Goal: Task Accomplishment & Management: Complete application form

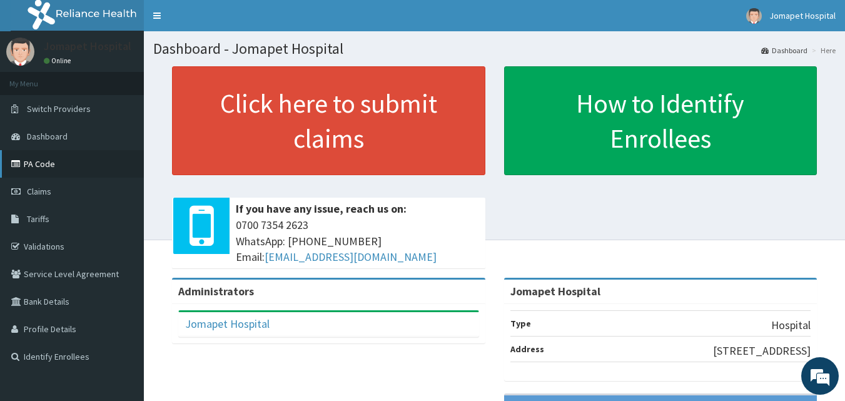
click at [43, 163] on link "PA Code" at bounding box center [72, 164] width 144 height 28
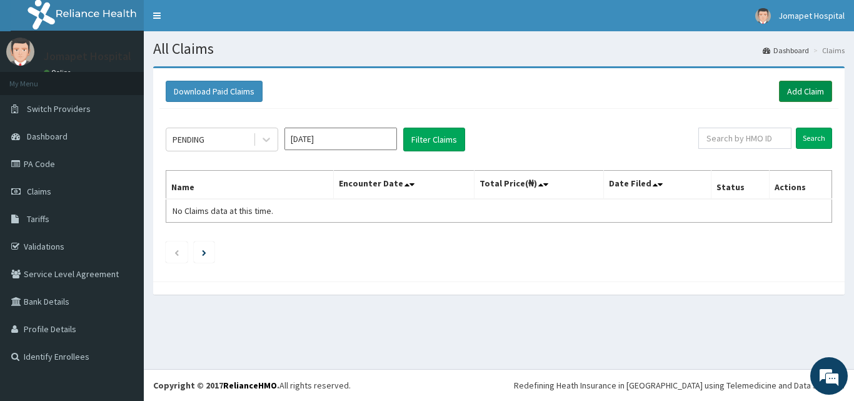
click at [799, 89] on link "Add Claim" at bounding box center [805, 91] width 53 height 21
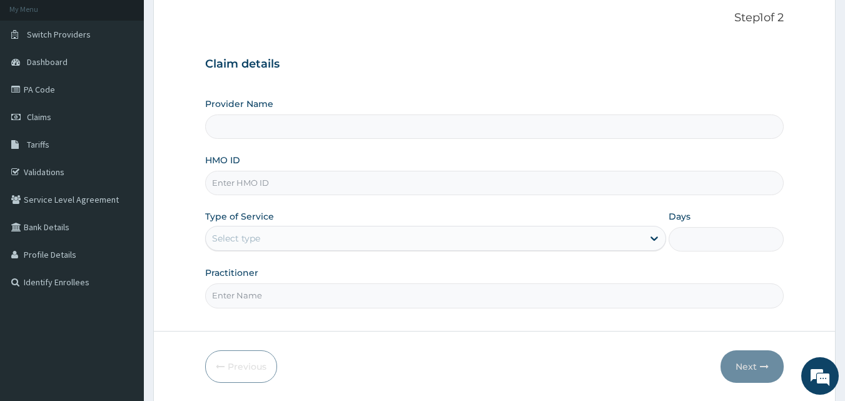
scroll to position [86, 0]
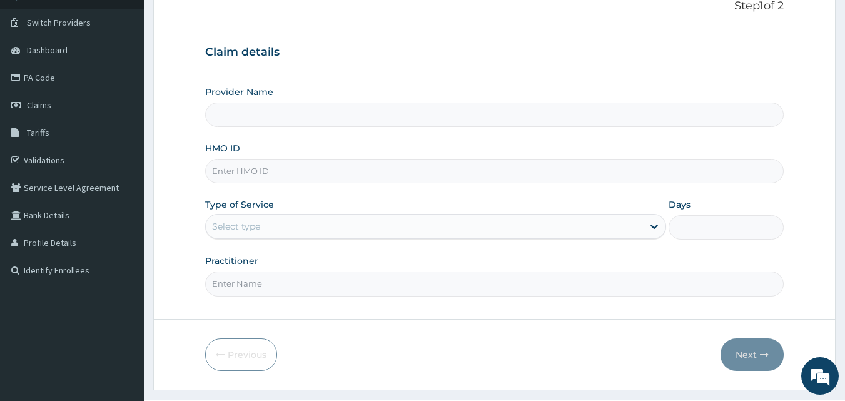
drag, startPoint x: 848, startPoint y: 129, endPoint x: 850, endPoint y: 193, distance: 64.4
click at [844, 193] on html "R EL Toggle navigation Jomapet Hospital Jomapet Hospital - [EMAIL_ADDRESS][DOMA…" at bounding box center [422, 173] width 845 height 518
type input "Jomapet Hospital"
click at [243, 171] on input "HMO ID" at bounding box center [494, 171] width 579 height 24
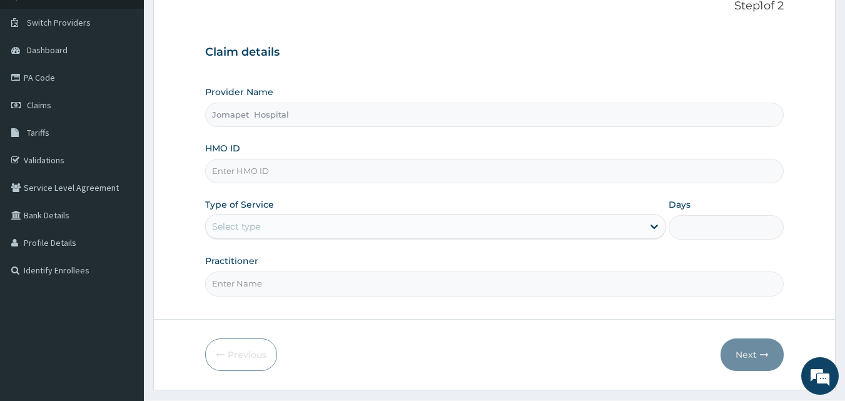
type input "q"
type input "QPA/10011/A"
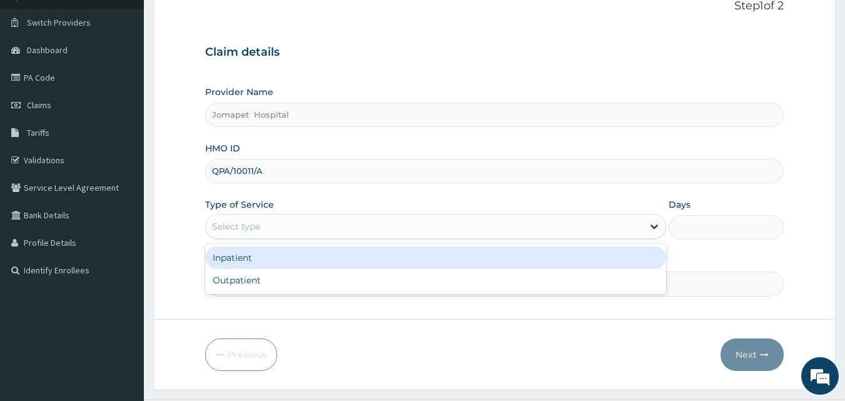
click at [243, 227] on div "Select type" at bounding box center [236, 226] width 48 height 13
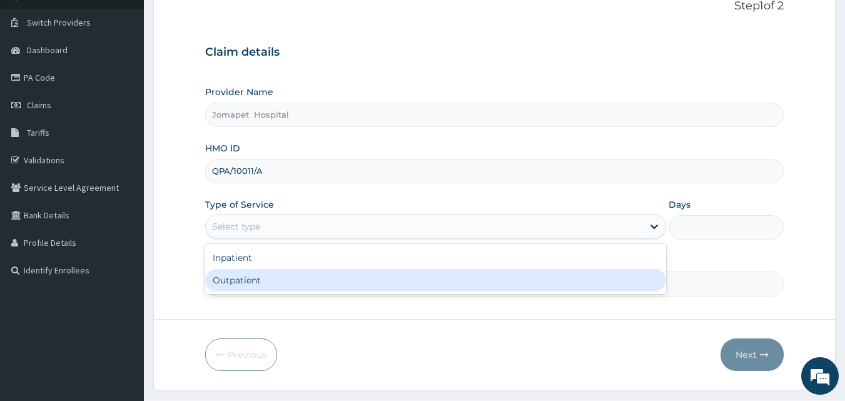
click at [233, 282] on div "Outpatient" at bounding box center [435, 280] width 461 height 23
type input "1"
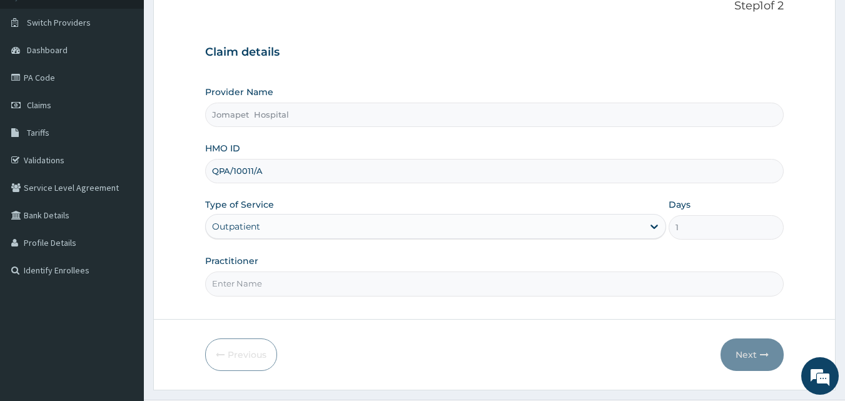
click at [228, 283] on input "Practitioner" at bounding box center [494, 283] width 579 height 24
type input "[PERSON_NAME]"
click at [749, 354] on button "Next" at bounding box center [751, 354] width 63 height 33
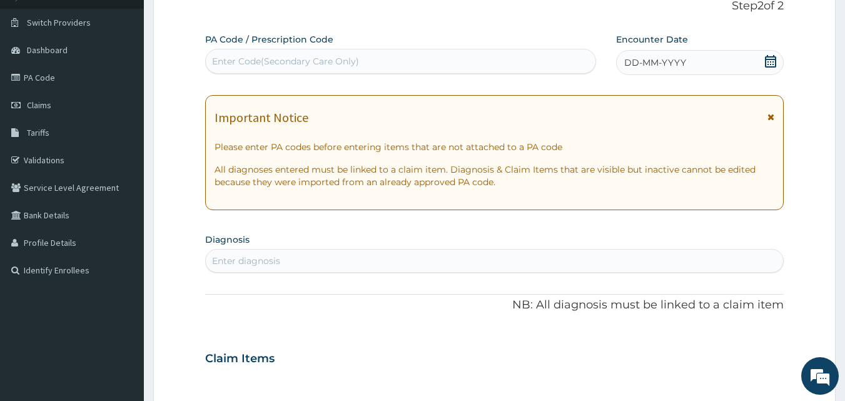
click at [306, 77] on div "PA Code / Prescription Code Enter Code(Secondary Care Only) Encounter Date DD-M…" at bounding box center [494, 356] width 579 height 647
click at [276, 65] on div "Enter Code(Secondary Care Only)" at bounding box center [285, 61] width 147 height 13
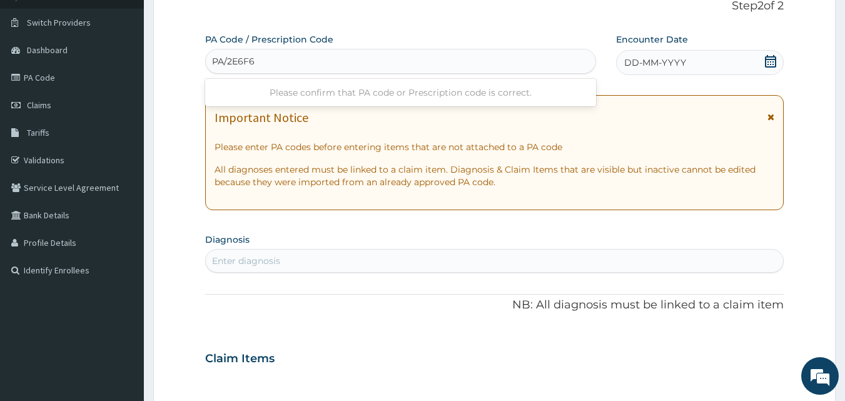
type input "PA/2E6F6F"
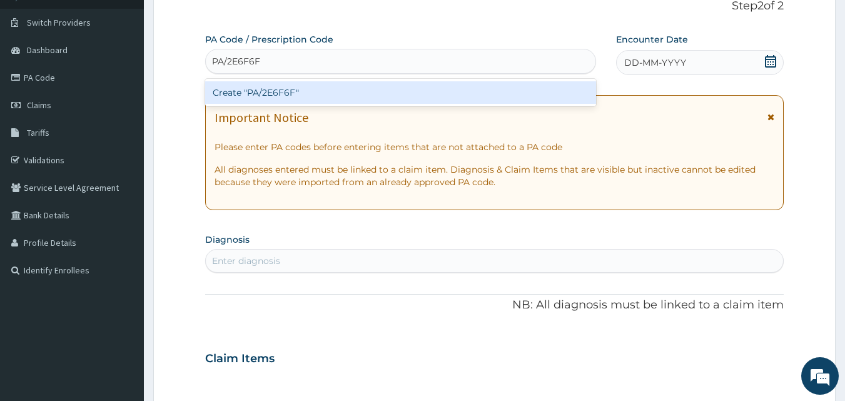
click at [221, 92] on div "Create "PA/2E6F6F"" at bounding box center [400, 92] width 391 height 23
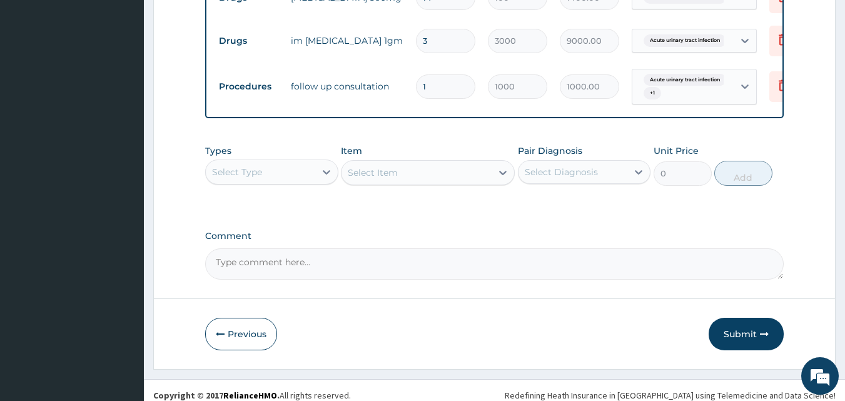
scroll to position [542, 0]
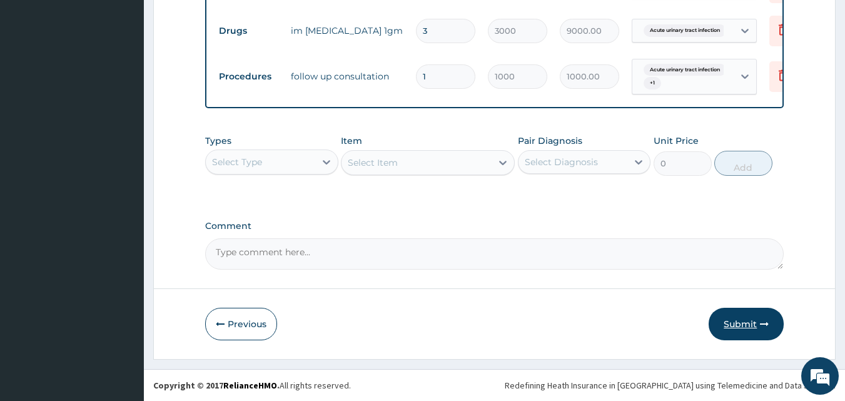
click at [735, 322] on button "Submit" at bounding box center [745, 324] width 75 height 33
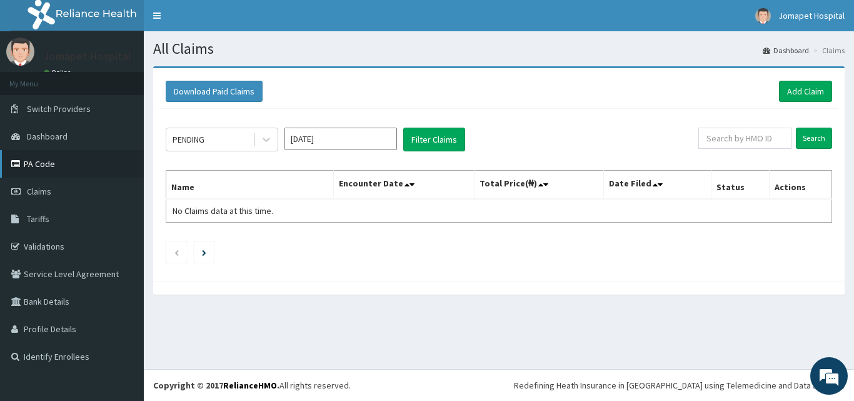
click at [44, 160] on link "PA Code" at bounding box center [72, 164] width 144 height 28
click at [44, 244] on link "Validations" at bounding box center [72, 247] width 144 height 28
